Goal: Book appointment/travel/reservation

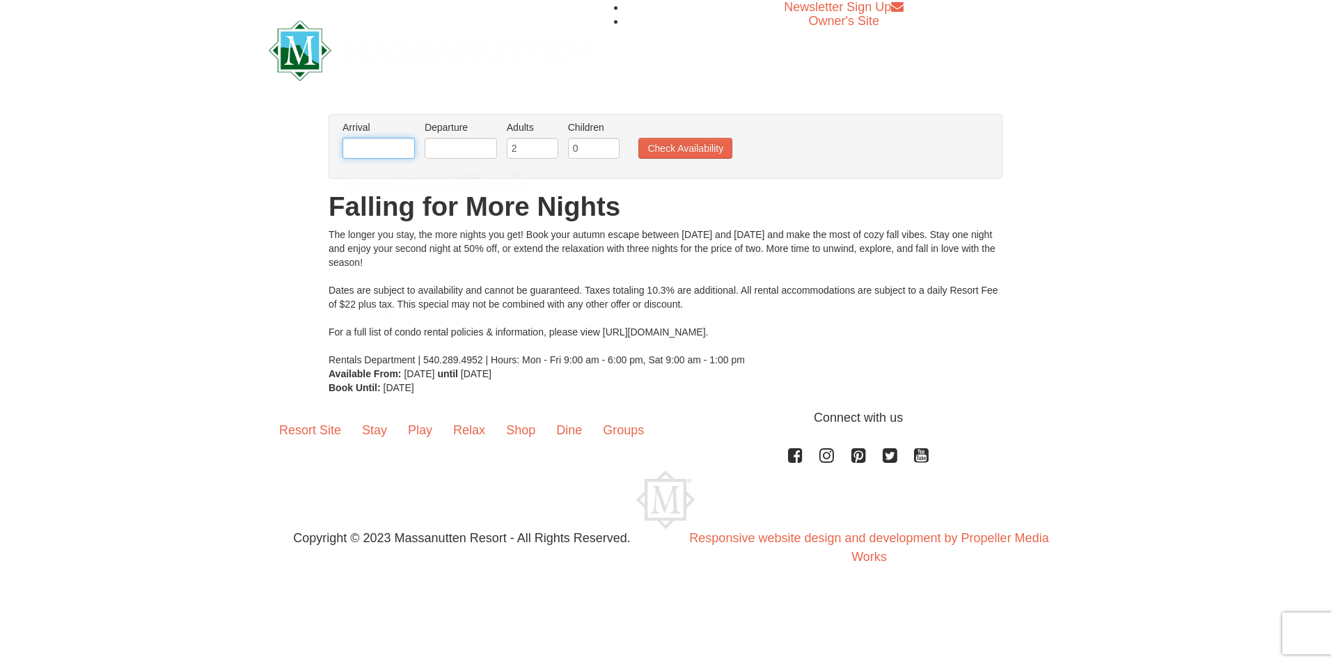
click at [351, 155] on input "text" at bounding box center [379, 148] width 72 height 21
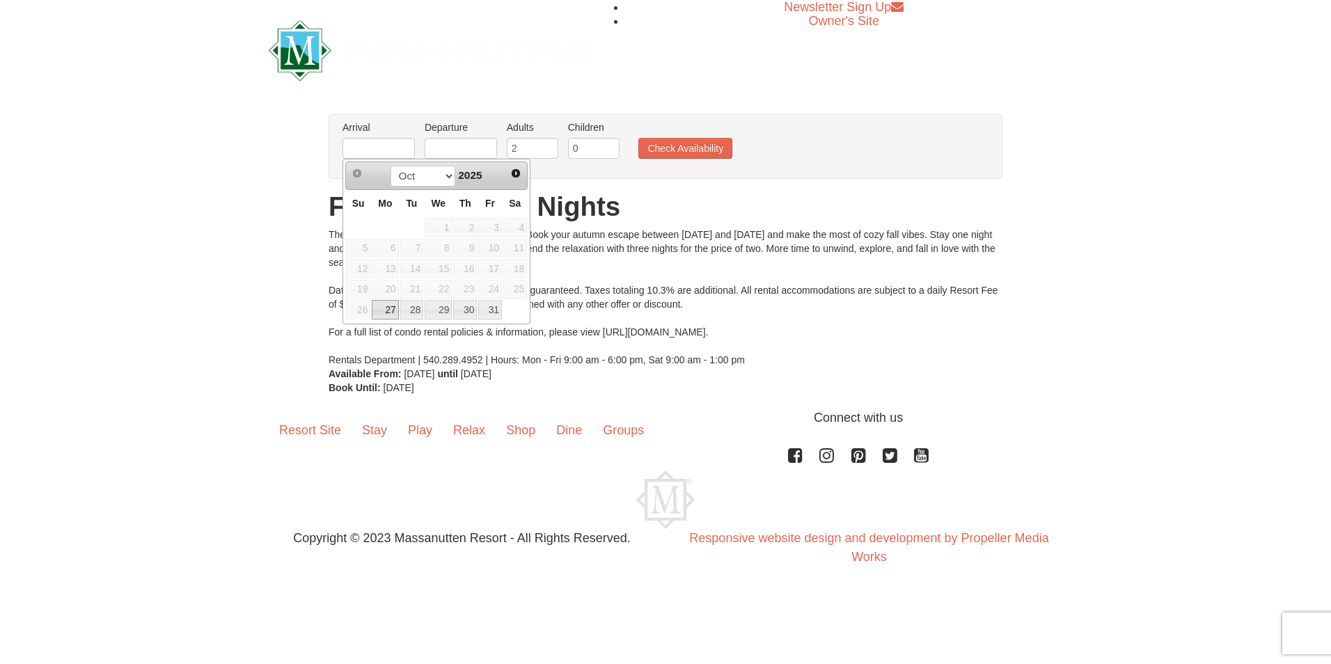
click at [473, 288] on span "23" at bounding box center [465, 289] width 24 height 19
click at [468, 285] on span "23" at bounding box center [465, 289] width 24 height 19
click at [515, 176] on span "Next" at bounding box center [515, 173] width 11 height 11
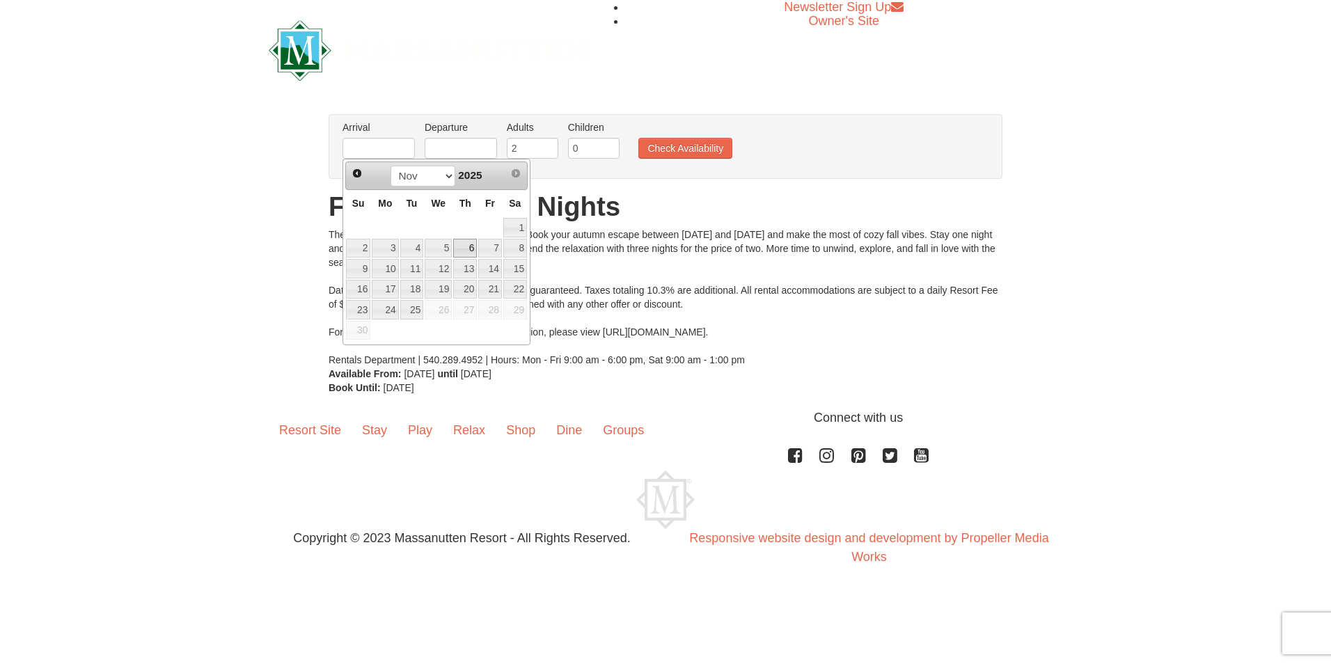
click at [468, 244] on link "6" at bounding box center [465, 248] width 24 height 19
type input "[DATE]"
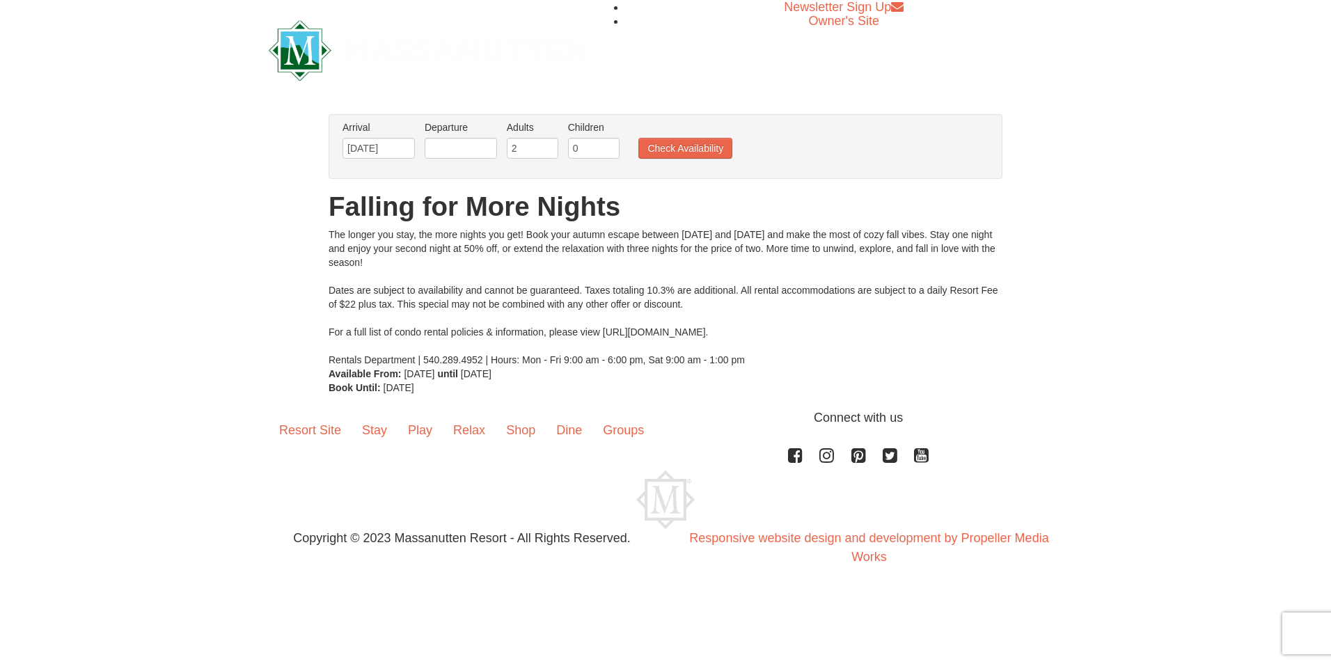
click at [480, 157] on li "Departure Please format dates MM/DD/YYYY Please format dates MM/DD/YYYY" at bounding box center [460, 142] width 79 height 45
click at [479, 153] on input "text" at bounding box center [461, 148] width 72 height 21
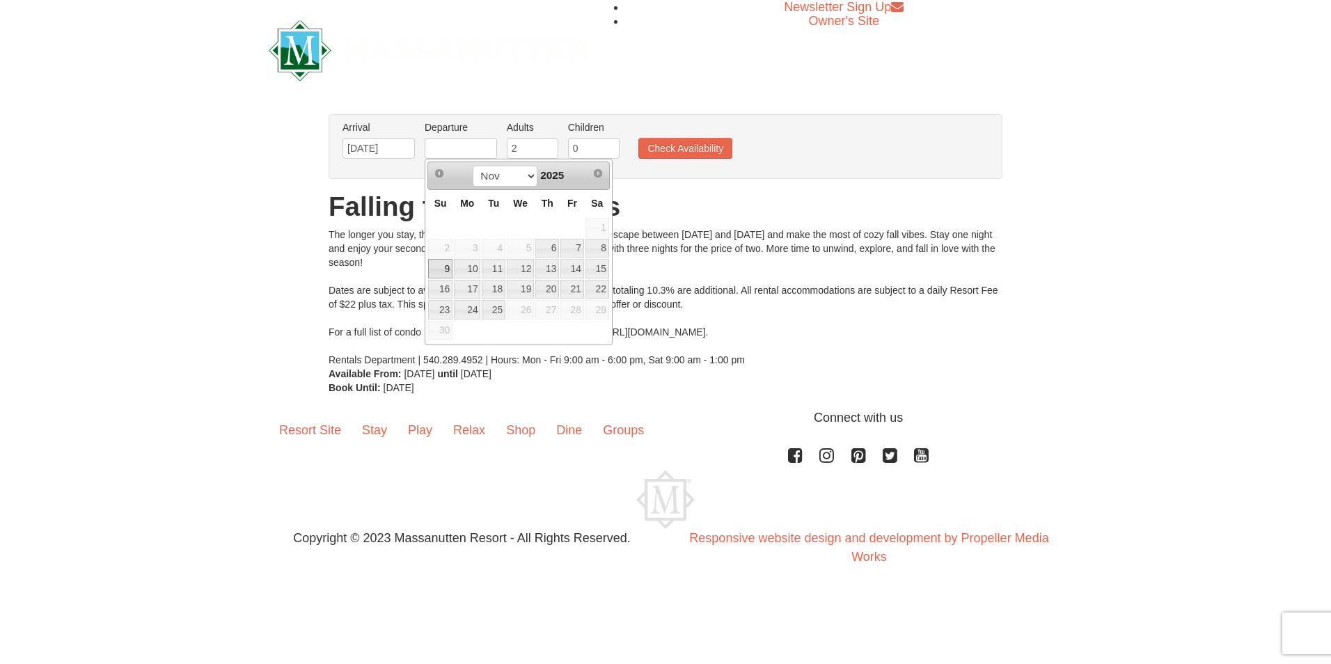
click at [448, 270] on link "9" at bounding box center [440, 268] width 24 height 19
type input "[DATE]"
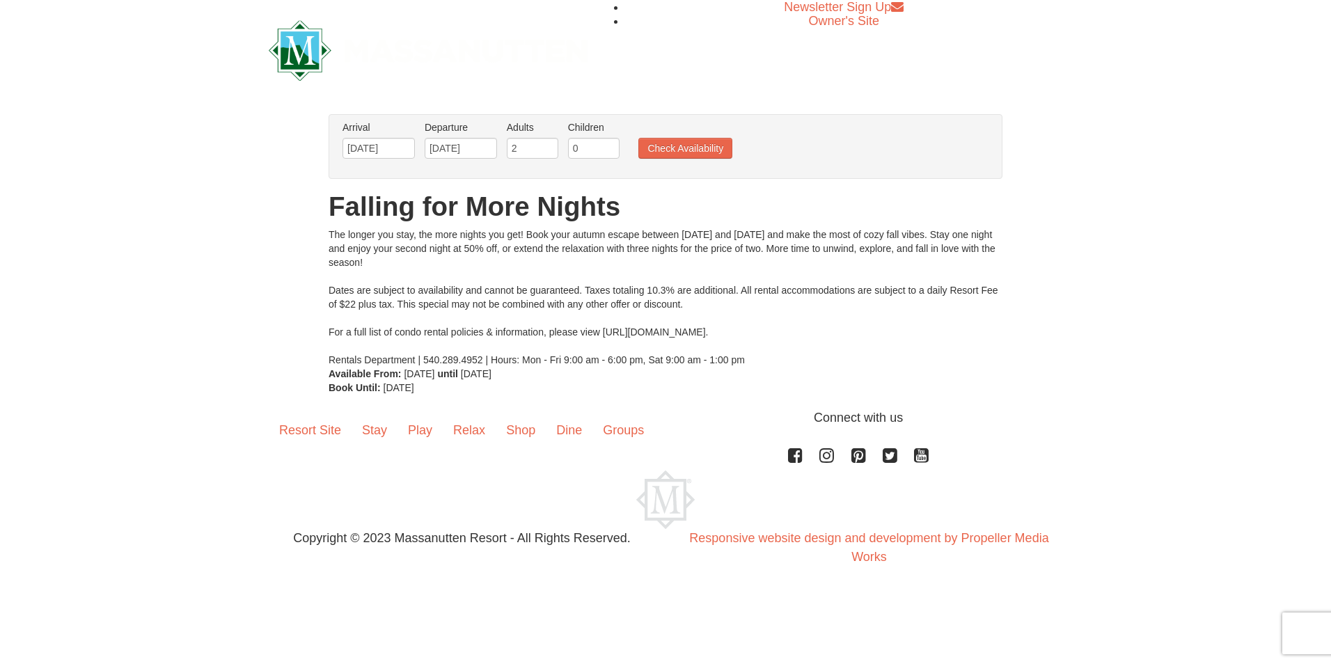
click at [1079, 110] on div "× From: To: Adults: 2 Children: 0 Change Arrival Please format dates MM/DD/YYYY…" at bounding box center [665, 254] width 1331 height 308
click at [696, 143] on button "Check Availability" at bounding box center [686, 148] width 94 height 21
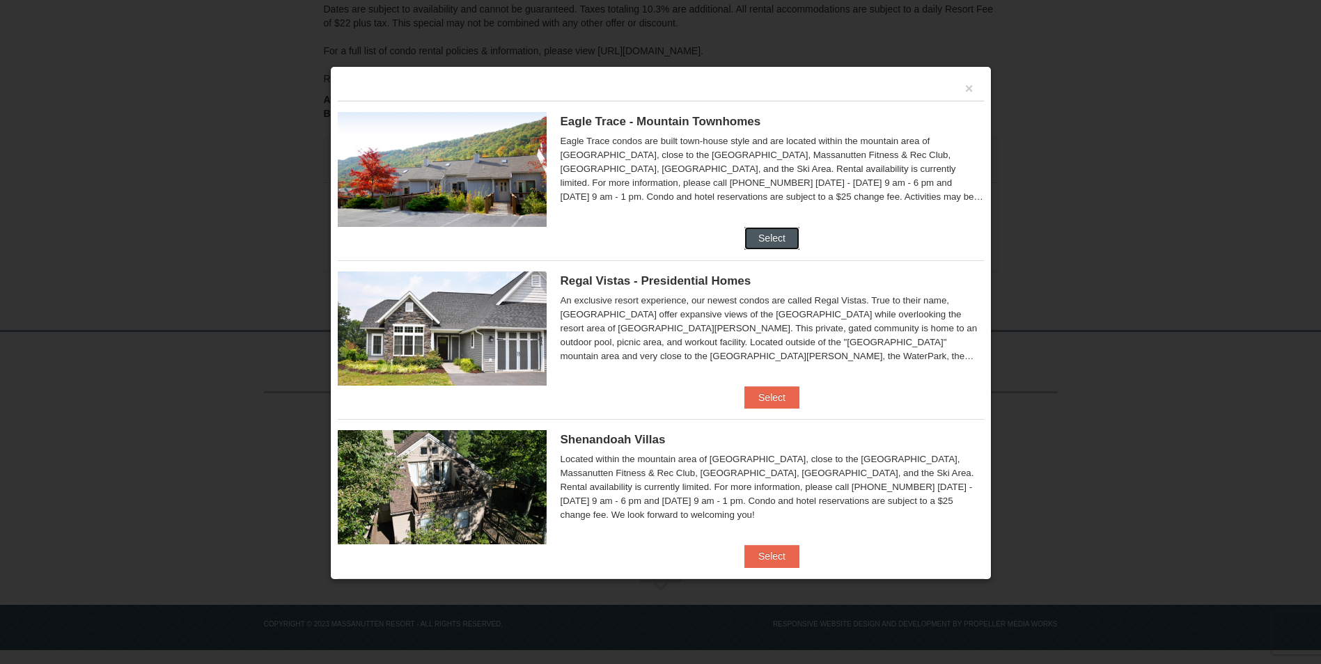
click at [781, 232] on button "Select" at bounding box center [771, 238] width 55 height 22
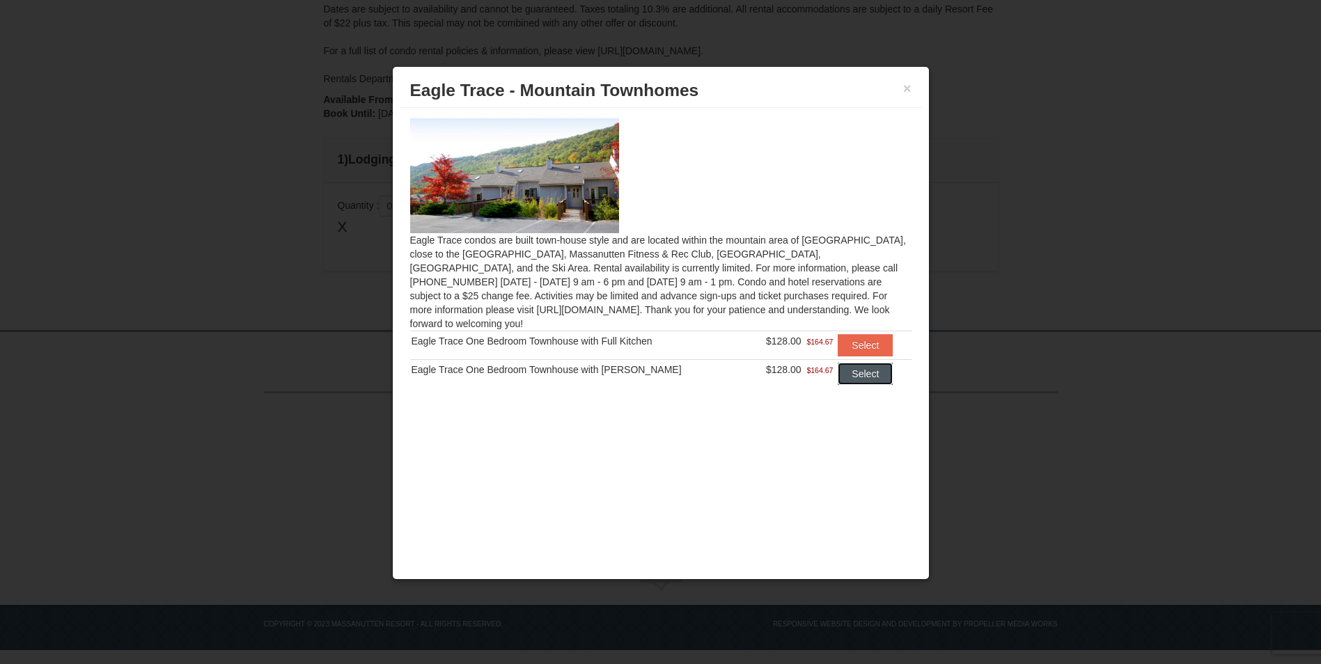
click at [853, 363] on button "Select" at bounding box center [865, 374] width 55 height 22
